Goal: Find specific page/section: Find specific page/section

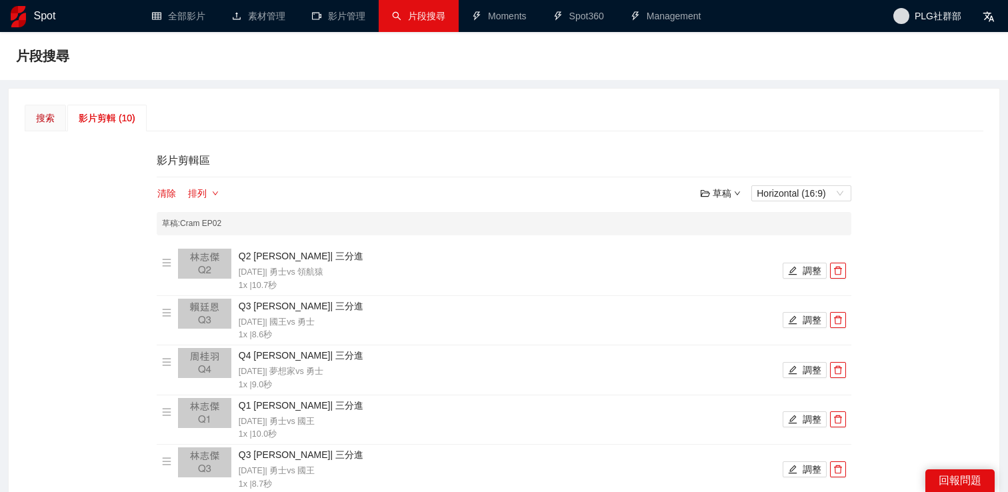
click at [37, 115] on div "搜索" at bounding box center [45, 118] width 19 height 15
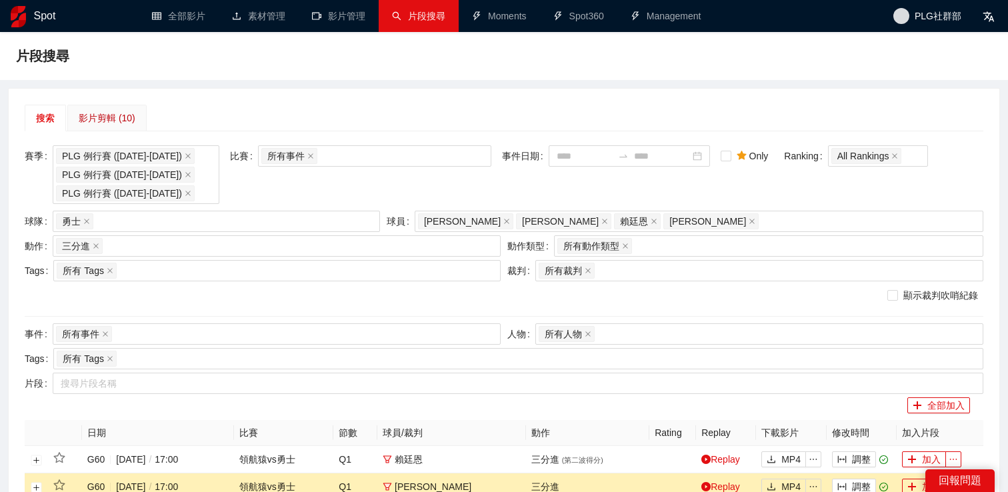
click at [85, 117] on div "影片剪輯 (10)" at bounding box center [107, 118] width 57 height 15
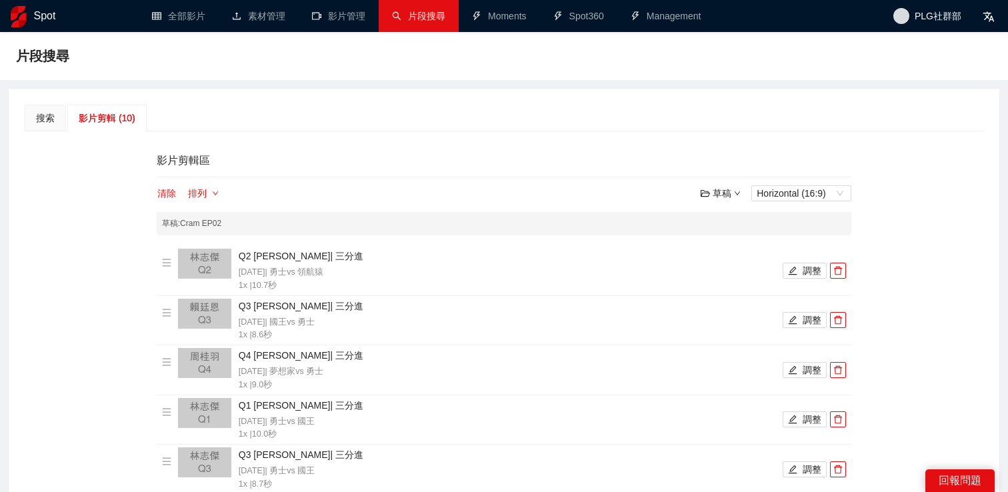
click at [237, 109] on div "搜索 影片剪輯 (10)" at bounding box center [504, 118] width 958 height 27
click at [202, 13] on link "全部影片" at bounding box center [178, 16] width 53 height 11
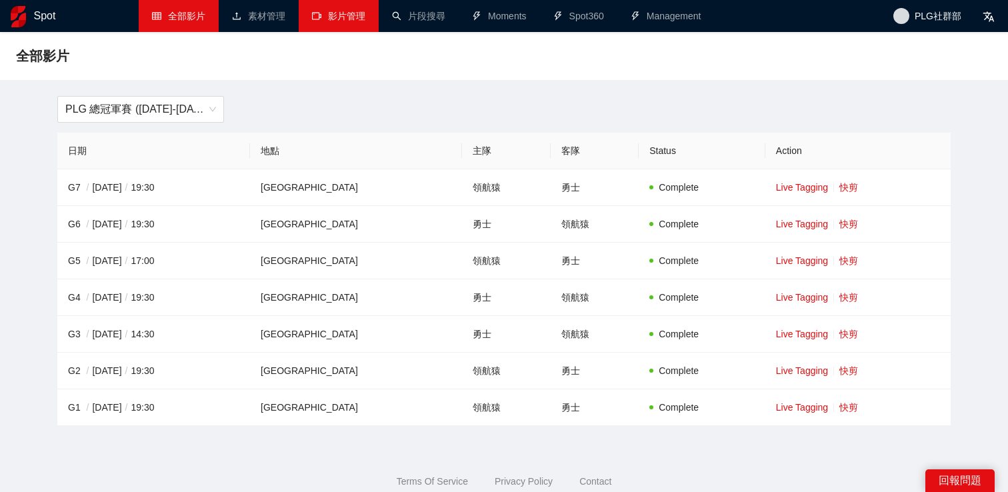
click at [320, 16] on link "影片管理" at bounding box center [338, 16] width 53 height 11
